Goal: Transaction & Acquisition: Purchase product/service

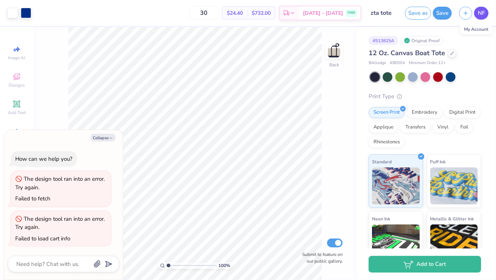
click at [481, 16] on span "NF" at bounding box center [481, 13] width 7 height 9
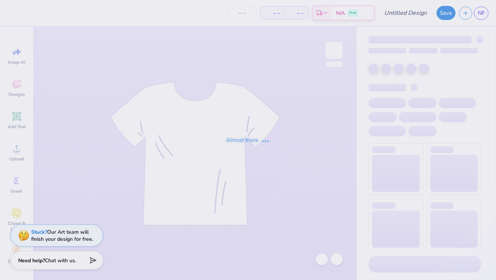
type input "zta tote"
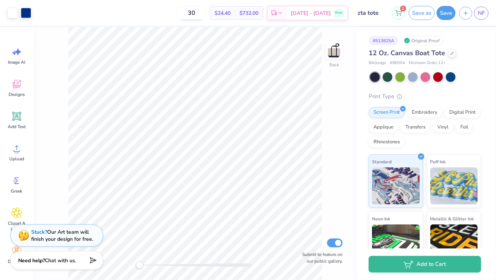
click at [206, 14] on input "30" at bounding box center [191, 12] width 29 height 13
type input "3"
type input "25"
click at [398, 13] on icon at bounding box center [398, 12] width 7 height 6
